Goal: Task Accomplishment & Management: Manage account settings

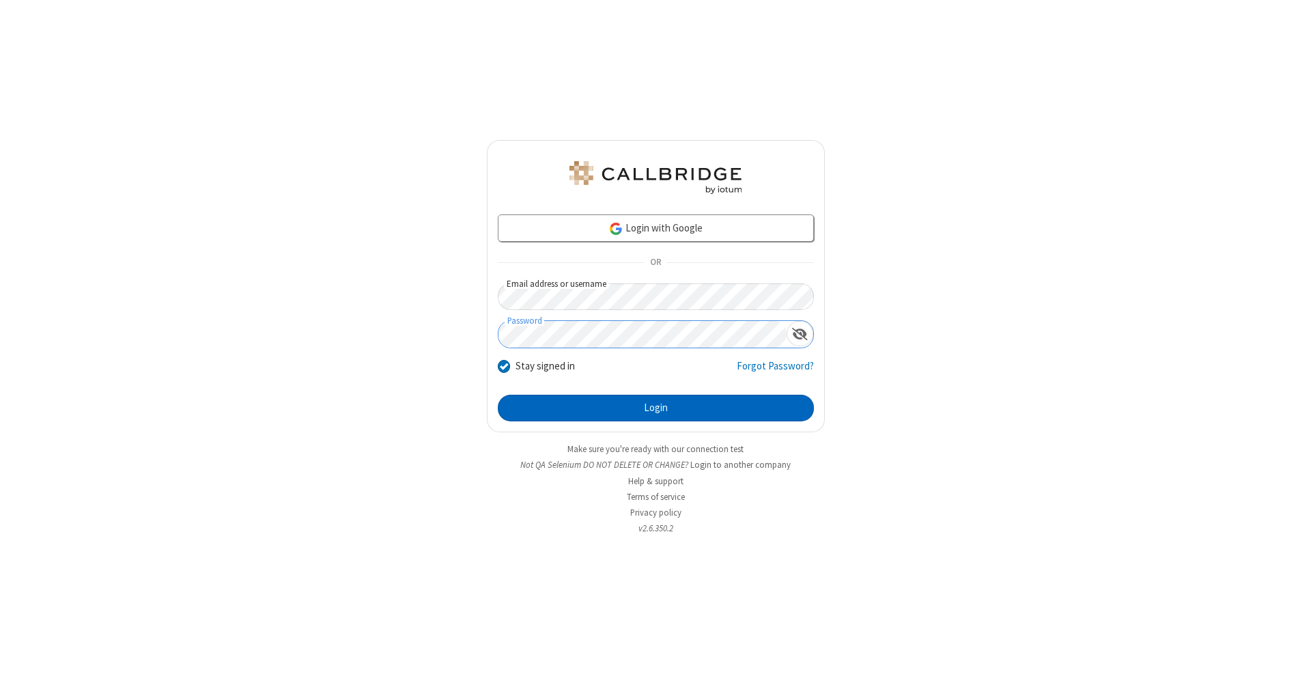
click at [656, 408] on button "Login" at bounding box center [656, 408] width 316 height 27
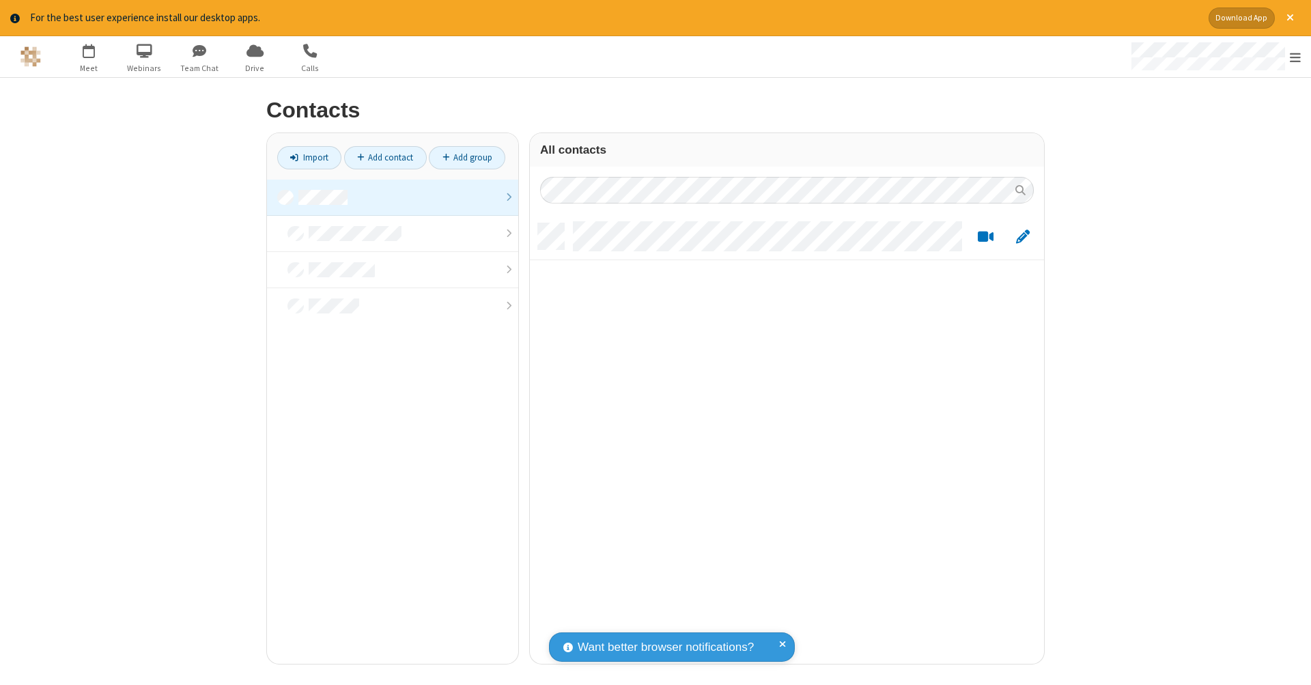
scroll to position [440, 504]
click at [393, 197] on link at bounding box center [392, 198] width 251 height 36
click at [385, 157] on link "Add contact" at bounding box center [385, 157] width 83 height 23
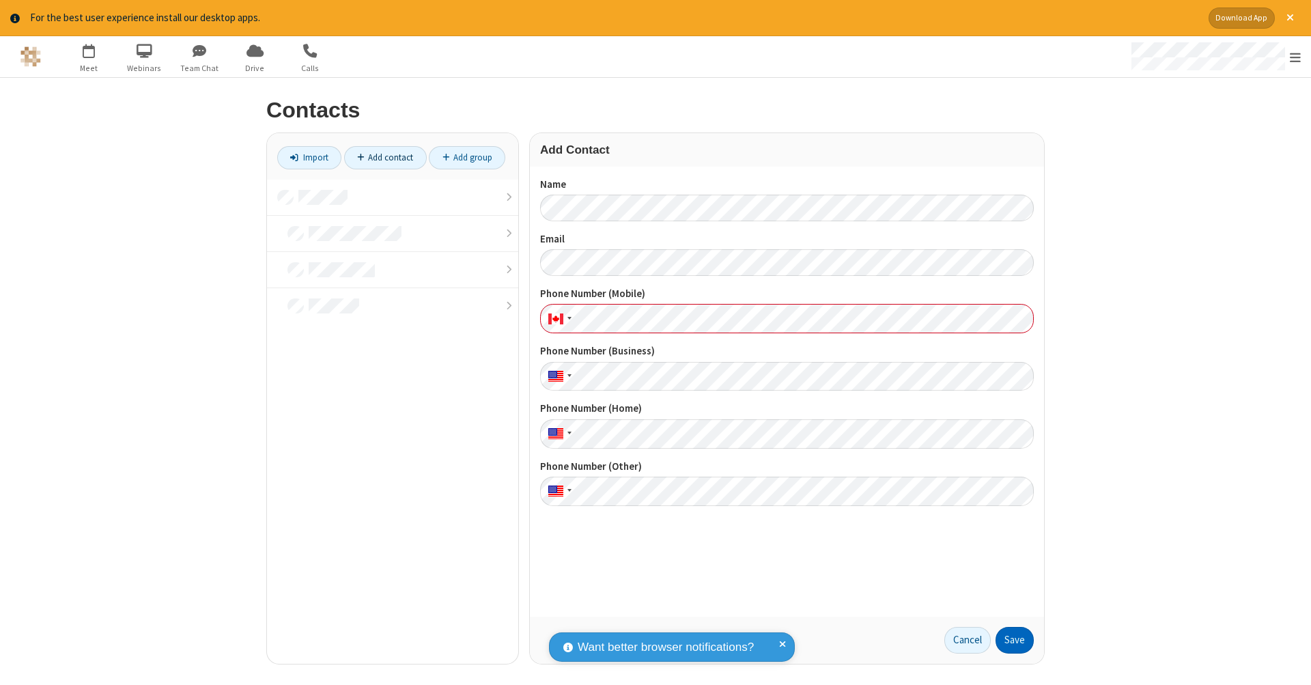
click at [1015, 640] on button "Save" at bounding box center [1015, 640] width 38 height 27
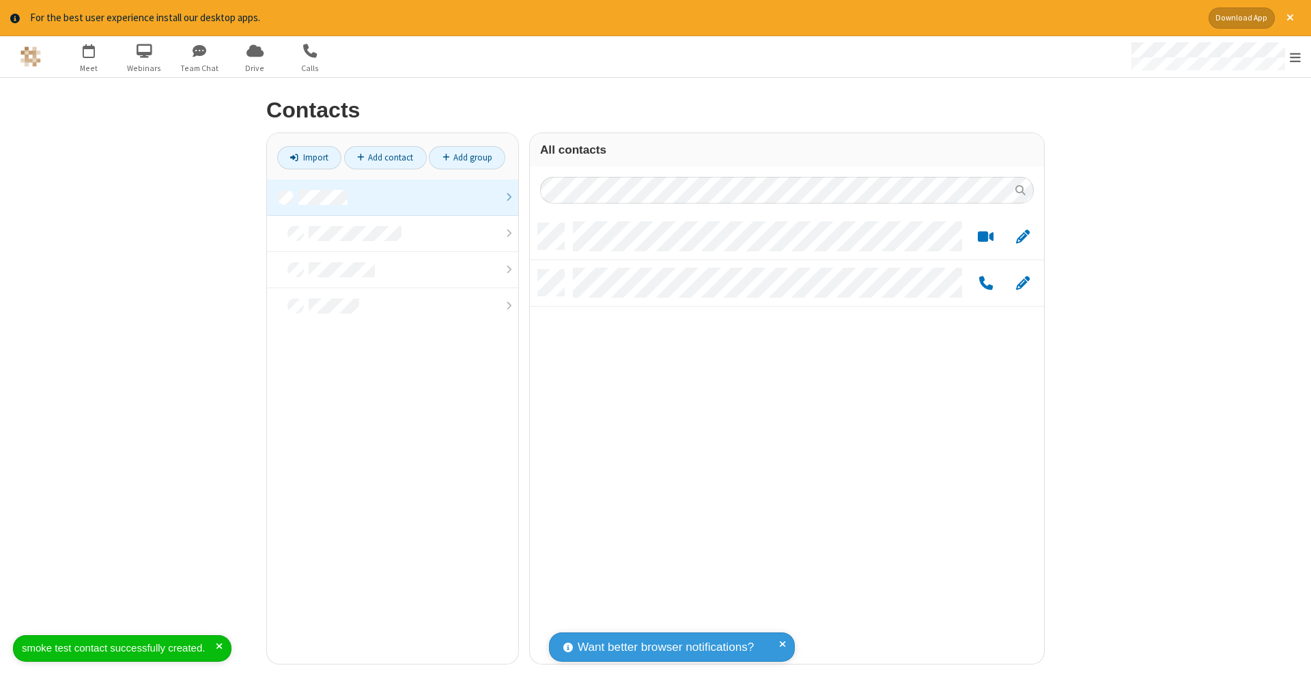
scroll to position [440, 504]
click at [385, 157] on link "Add contact" at bounding box center [385, 157] width 83 height 23
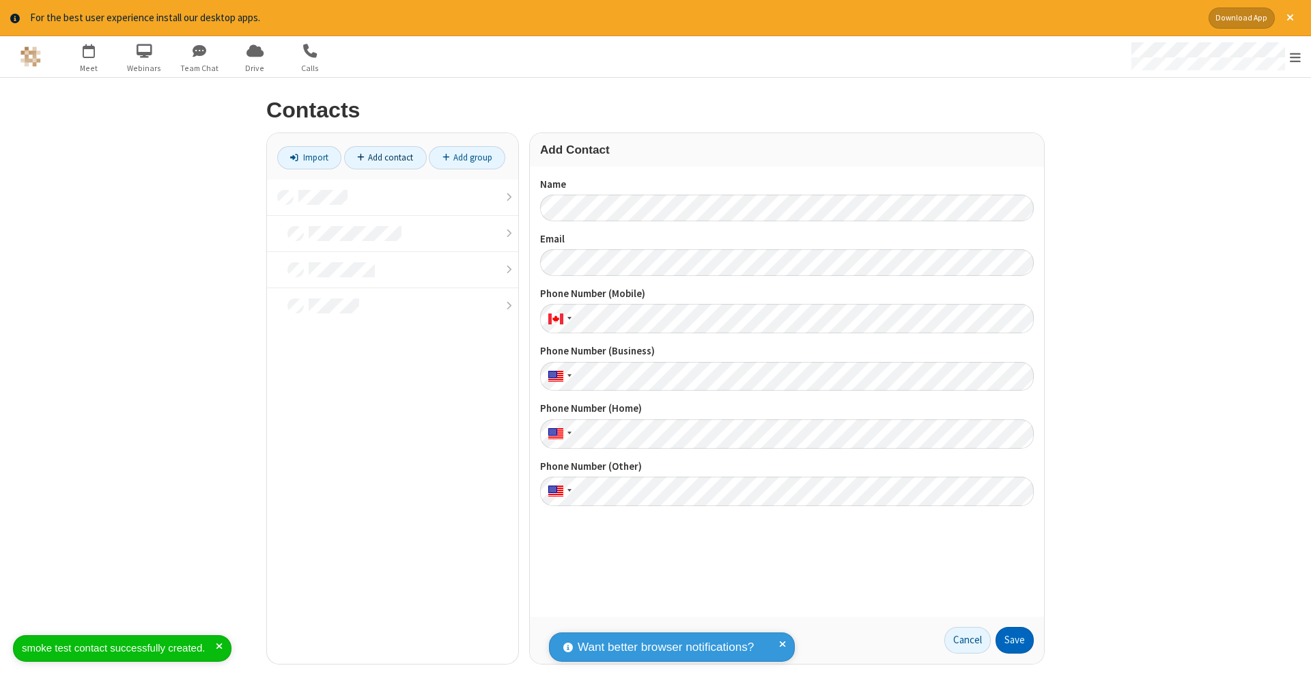
click at [1015, 640] on button "Save" at bounding box center [1015, 640] width 38 height 27
